Goal: Task Accomplishment & Management: Manage account settings

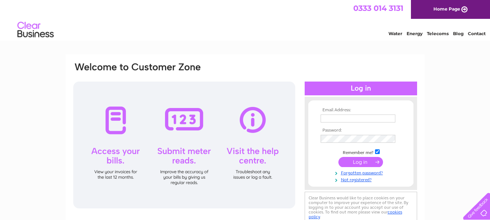
type input "info@johnlesliesbar.co.uk"
click at [369, 159] on input "submit" at bounding box center [360, 162] width 45 height 10
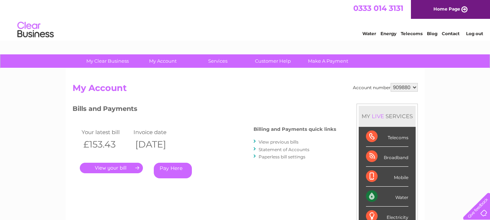
click at [126, 167] on link "." at bounding box center [111, 168] width 63 height 11
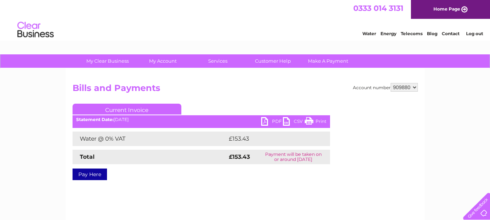
click at [265, 122] on link "PDF" at bounding box center [272, 122] width 22 height 11
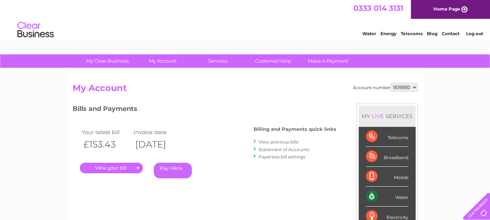
click at [414, 87] on select "909880" at bounding box center [404, 87] width 27 height 9
click at [279, 141] on link "View previous bills" at bounding box center [279, 141] width 40 height 5
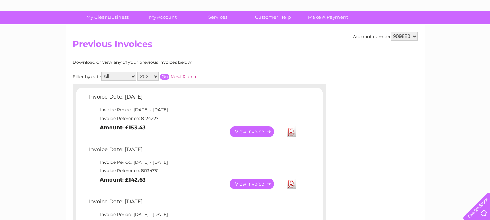
scroll to position [58, 0]
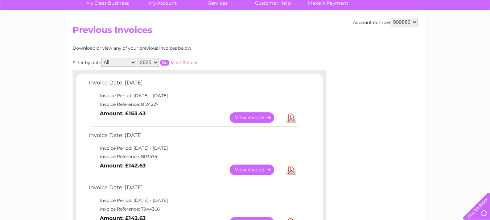
click at [248, 168] on link "View" at bounding box center [256, 170] width 53 height 11
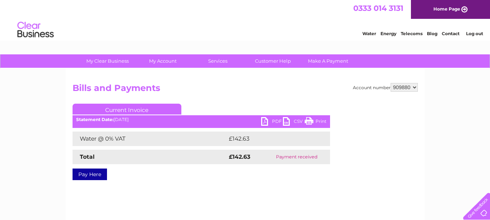
click at [263, 121] on link "PDF" at bounding box center [272, 122] width 22 height 11
